Goal: Task Accomplishment & Management: Manage account settings

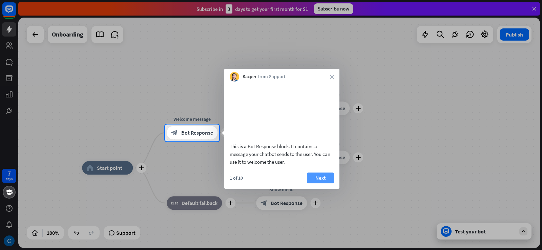
click at [319, 184] on button "Next" at bounding box center [320, 178] width 27 height 11
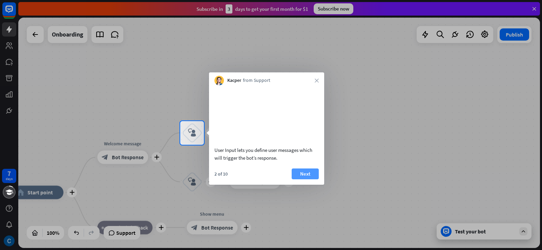
click at [306, 165] on div "User Input lets you define user messages which will trigger the bot’s response." at bounding box center [266, 125] width 115 height 80
click at [304, 179] on button "Next" at bounding box center [305, 174] width 27 height 11
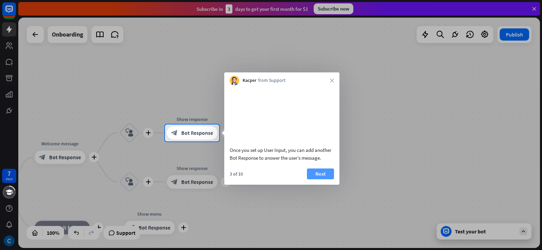
click at [318, 180] on button "Next" at bounding box center [320, 174] width 27 height 11
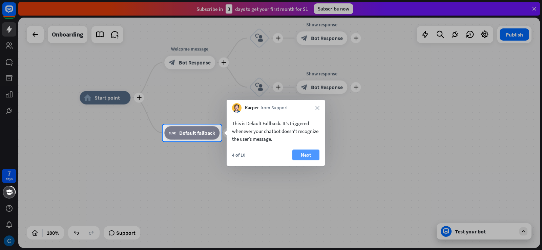
click at [303, 155] on button "Next" at bounding box center [305, 155] width 27 height 11
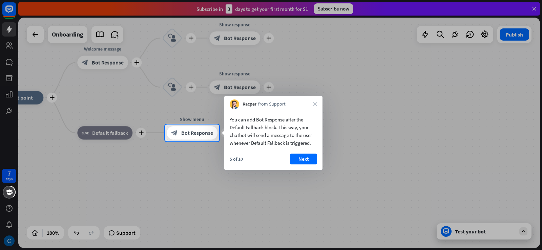
click at [308, 160] on button "Next" at bounding box center [303, 159] width 27 height 11
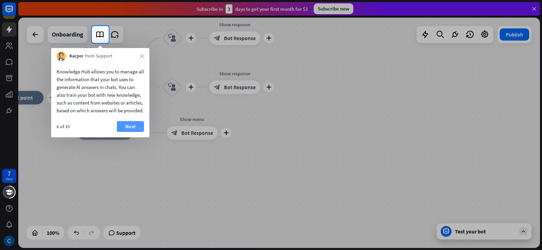
click at [129, 132] on button "Next" at bounding box center [130, 126] width 27 height 11
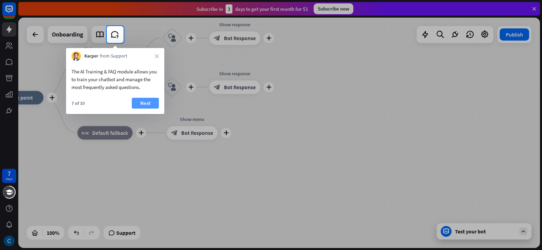
click at [139, 103] on button "Next" at bounding box center [145, 103] width 27 height 11
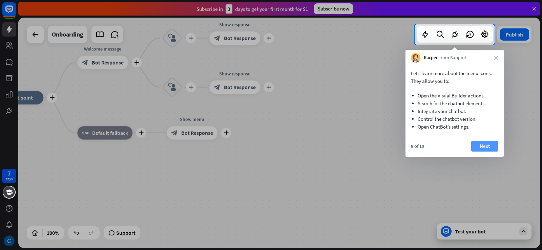
click at [478, 141] on button "Next" at bounding box center [484, 146] width 27 height 11
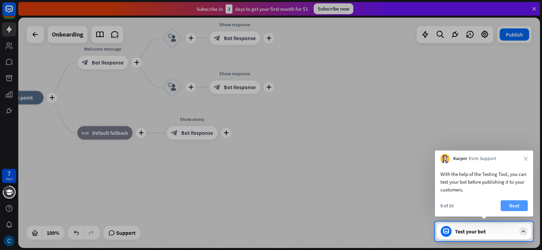
click at [521, 206] on button "Next" at bounding box center [514, 206] width 27 height 11
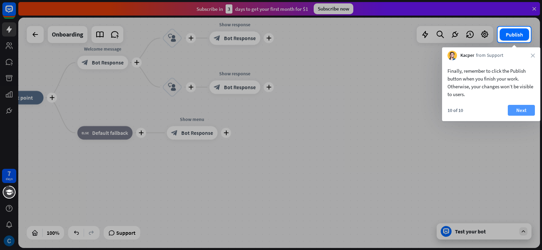
click at [518, 108] on button "Next" at bounding box center [521, 110] width 27 height 11
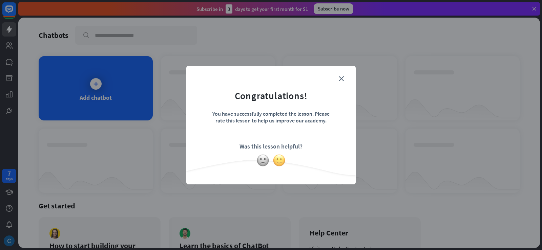
click at [279, 160] on img at bounding box center [279, 160] width 13 height 13
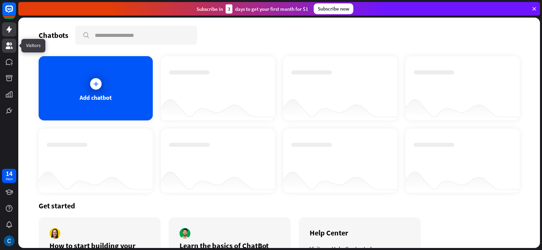
click at [11, 48] on icon at bounding box center [9, 46] width 8 height 8
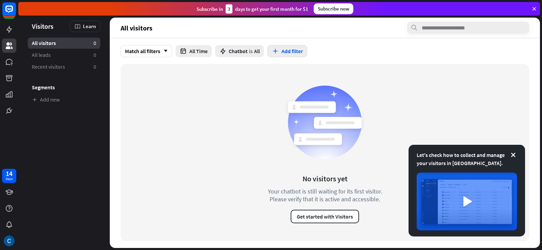
click at [284, 54] on button "Add filter" at bounding box center [287, 51] width 40 height 12
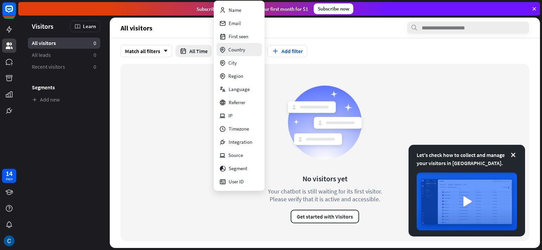
click at [241, 53] on div "Country" at bounding box center [232, 49] width 26 height 13
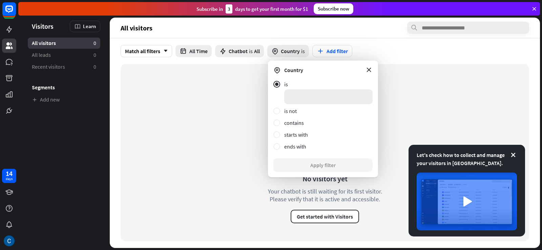
click at [299, 95] on input at bounding box center [328, 96] width 88 height 15
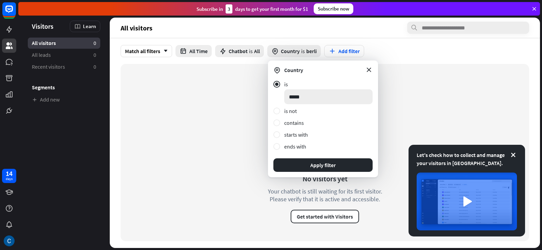
type input "******"
click button "Apply filter" at bounding box center [322, 166] width 99 height 14
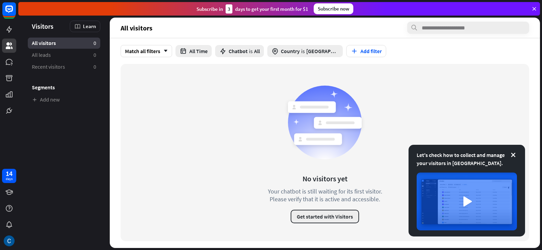
click at [319, 219] on button "Get started with Visitors" at bounding box center [325, 217] width 68 height 14
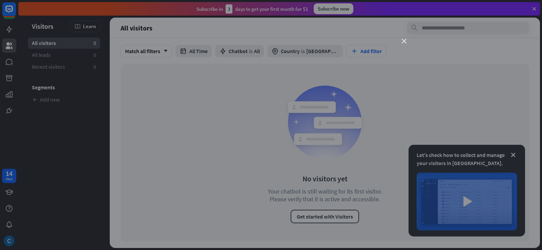
click at [405, 42] on icon "close" at bounding box center [404, 41] width 5 height 5
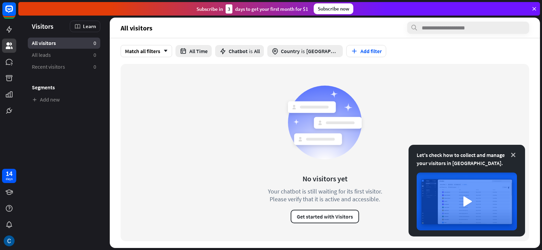
click at [514, 153] on icon at bounding box center [513, 155] width 7 height 7
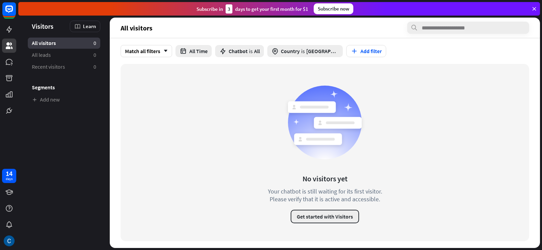
click at [313, 216] on button "Get started with Visitors" at bounding box center [325, 217] width 68 height 14
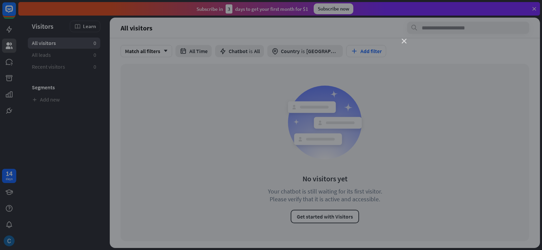
click at [402, 40] on icon "close" at bounding box center [404, 41] width 5 height 5
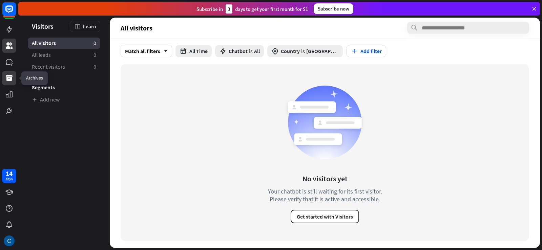
click at [10, 78] on icon at bounding box center [9, 78] width 7 height 6
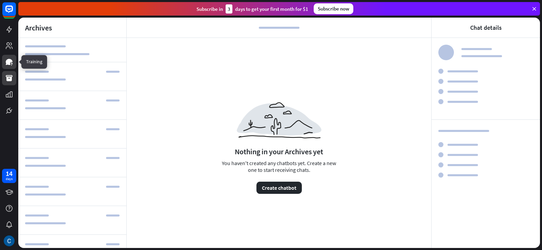
click at [7, 62] on icon at bounding box center [9, 62] width 7 height 6
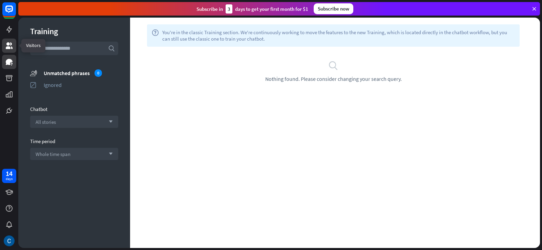
click at [7, 43] on icon at bounding box center [9, 45] width 7 height 7
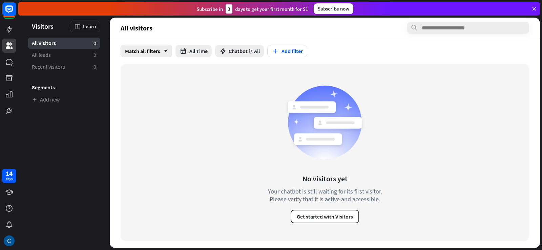
click at [159, 50] on div "Match all filters arrow_down" at bounding box center [146, 51] width 51 height 12
click at [150, 65] on div "Match all checked" at bounding box center [147, 68] width 48 height 14
click at [235, 53] on span "Chatbot" at bounding box center [238, 51] width 19 height 7
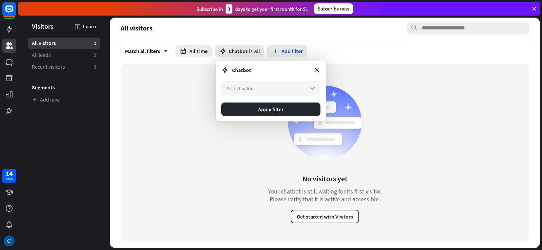
click at [300, 50] on button "Add filter" at bounding box center [287, 51] width 40 height 12
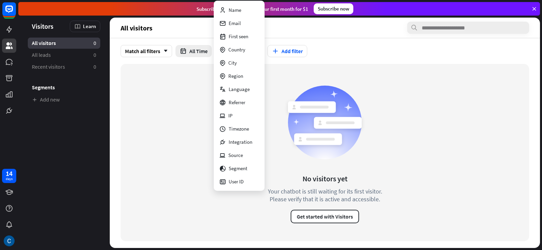
click at [42, 24] on span "Visitors" at bounding box center [43, 26] width 22 height 8
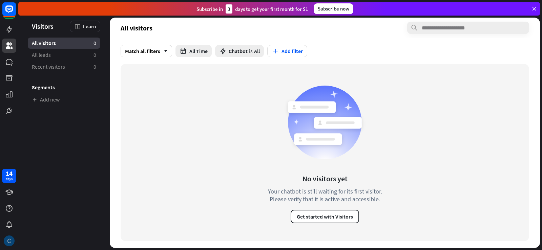
click at [11, 235] on div at bounding box center [9, 241] width 14 height 14
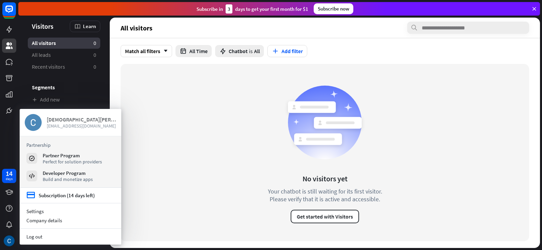
click at [64, 124] on span "[EMAIL_ADDRESS][DOMAIN_NAME]" at bounding box center [81, 126] width 69 height 6
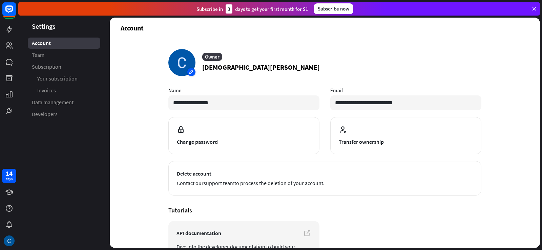
click at [190, 69] on div at bounding box center [181, 62] width 27 height 27
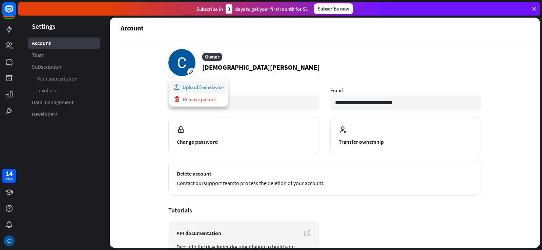
click at [194, 85] on div "Upload from device" at bounding box center [199, 87] width 56 height 12
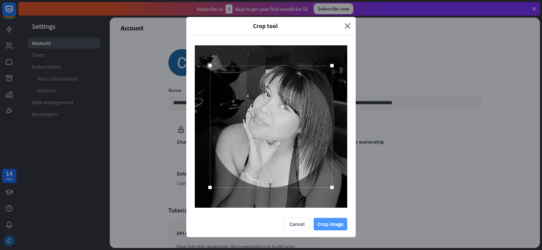
click at [321, 223] on button "Crop image" at bounding box center [331, 224] width 34 height 13
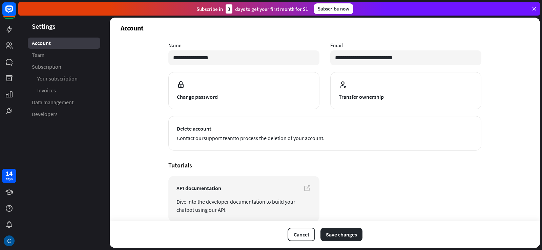
scroll to position [50, 0]
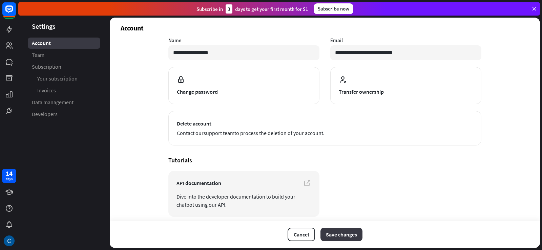
click at [336, 236] on button "Save changes" at bounding box center [341, 235] width 42 height 14
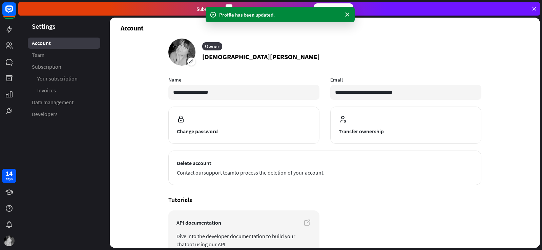
scroll to position [0, 0]
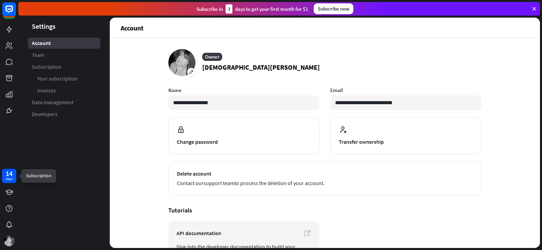
click at [10, 174] on div "14" at bounding box center [9, 174] width 7 height 6
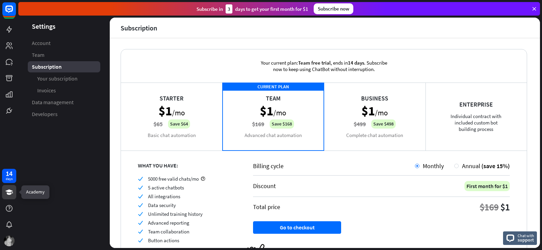
click at [11, 194] on icon at bounding box center [8, 192] width 7 height 5
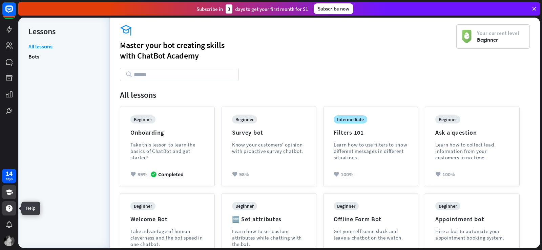
click at [8, 207] on icon at bounding box center [9, 208] width 7 height 7
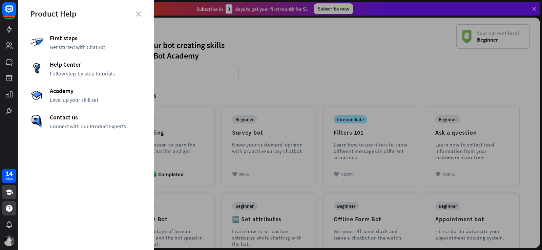
click at [188, 96] on div at bounding box center [280, 125] width 524 height 250
